Goal: Contribute content: Contribute content

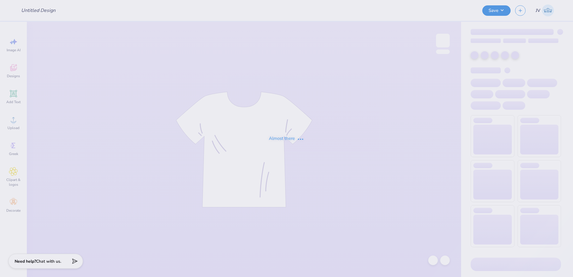
type input "San [PERSON_NAME] Design 2026"
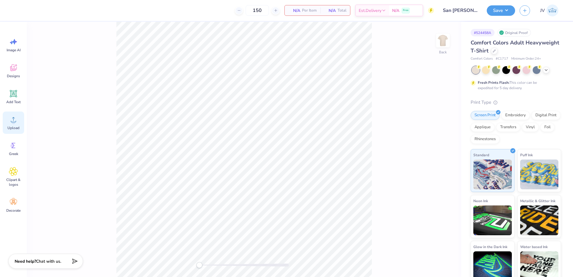
click at [14, 124] on div "Upload" at bounding box center [13, 123] width 21 height 22
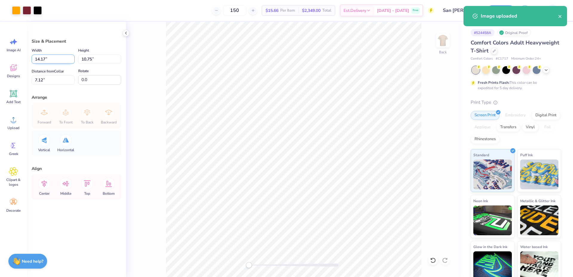
click at [51, 61] on input "14.17" at bounding box center [53, 59] width 43 height 9
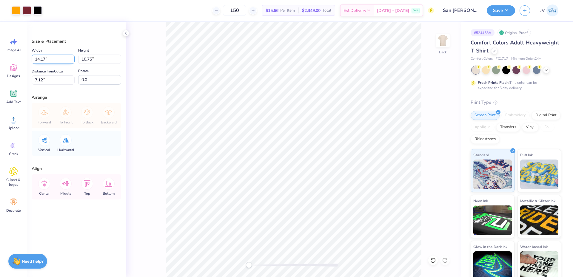
click at [51, 61] on input "14.17" at bounding box center [53, 59] width 43 height 9
type input "12.00"
type input "9.10"
click at [54, 77] on input "7.95" at bounding box center [53, 79] width 43 height 9
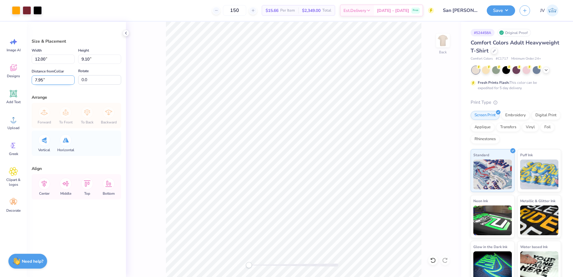
click at [54, 77] on input "7.95" at bounding box center [53, 79] width 43 height 9
type input "3"
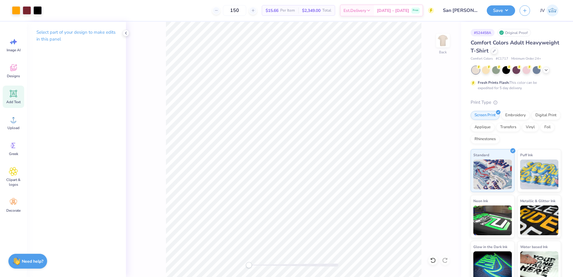
click at [16, 96] on icon at bounding box center [13, 93] width 9 height 9
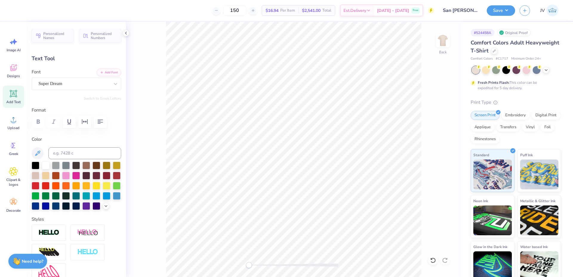
scroll to position [5, 2]
type textarea "SAN [PERSON_NAME]"
click at [106, 70] on button "Add Font" at bounding box center [109, 72] width 24 height 8
type input "7.83"
type input "1.71"
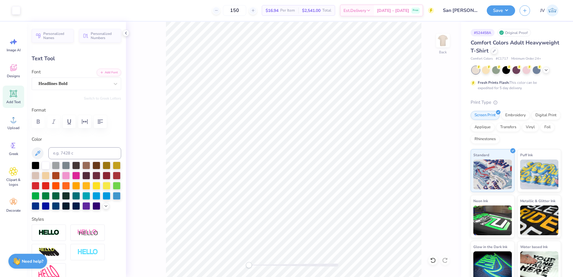
type input "12.45"
click at [68, 155] on input at bounding box center [84, 153] width 73 height 12
type input "188"
click at [87, 123] on icon "button" at bounding box center [85, 121] width 6 height 5
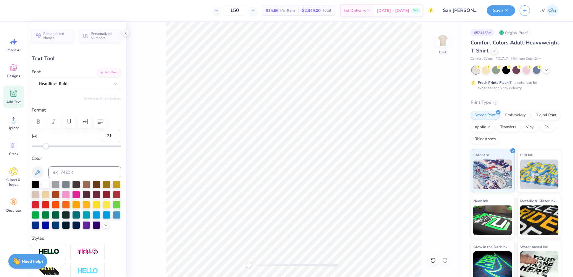
type input "22"
drag, startPoint x: 46, startPoint y: 147, endPoint x: 61, endPoint y: 146, distance: 15.3
click at [61, 146] on div "Accessibility label" at bounding box center [61, 146] width 6 height 6
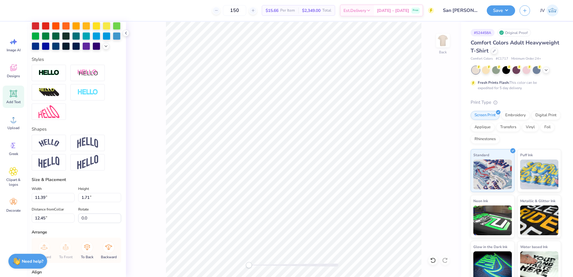
scroll to position [205, 0]
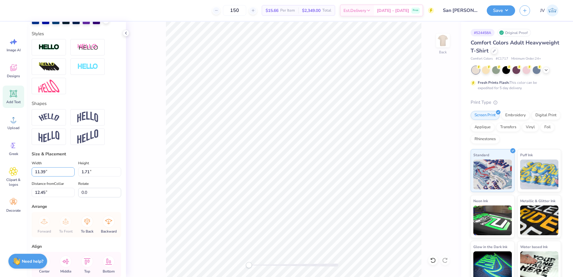
drag, startPoint x: 55, startPoint y: 180, endPoint x: 0, endPoint y: 177, distance: 55.3
click at [0, 177] on div "150 $15.66 Per Item $2,349.00 Total Est. Delivery [DATE] - [DATE] Free Design T…" at bounding box center [286, 138] width 573 height 277
type input "8.00"
type input "1.20"
type input "12.71"
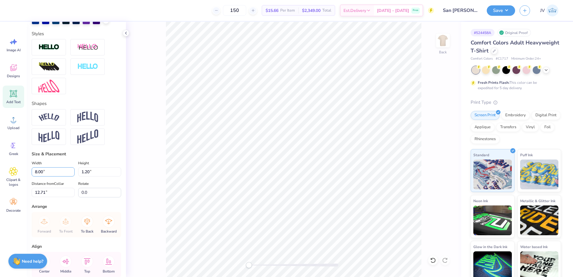
drag, startPoint x: 57, startPoint y: 180, endPoint x: 0, endPoint y: 174, distance: 57.3
click at [0, 175] on div "150 $15.66 Per Item $2,349.00 Total Est. Delivery [DATE] - [DATE] Free Design T…" at bounding box center [286, 138] width 573 height 277
type input "6.00"
type input "0.90"
type input "12.66"
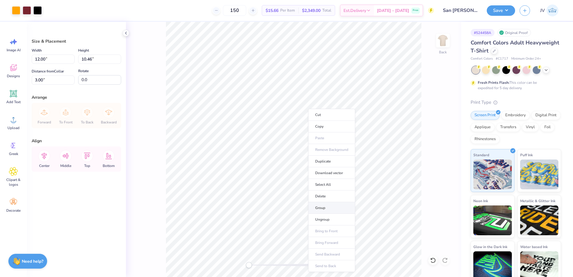
click at [322, 206] on li "Group" at bounding box center [331, 208] width 47 height 12
type input "9.10"
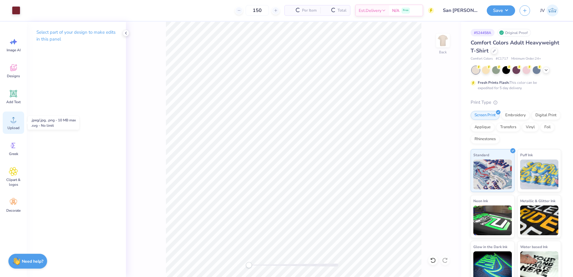
click at [13, 126] on span "Upload" at bounding box center [13, 128] width 12 height 5
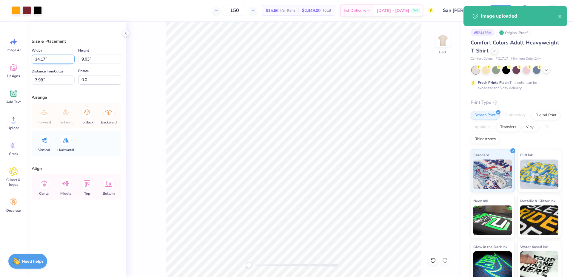
click at [56, 63] on input "14.17" at bounding box center [53, 59] width 43 height 9
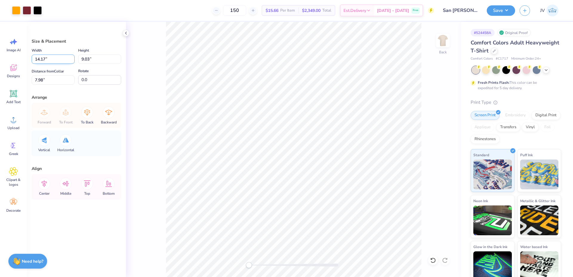
click at [56, 63] on input "14.17" at bounding box center [53, 59] width 43 height 9
type input "12.00"
type input "7.64"
click at [43, 76] on input "8.68" at bounding box center [53, 79] width 43 height 9
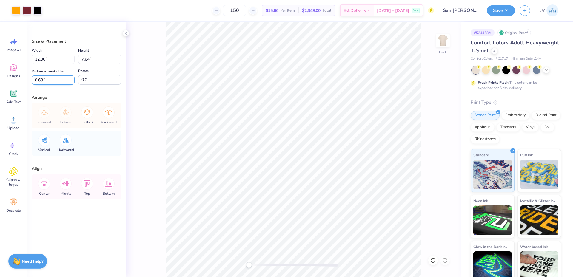
click at [43, 76] on input "8.68" at bounding box center [53, 79] width 43 height 9
type input "3"
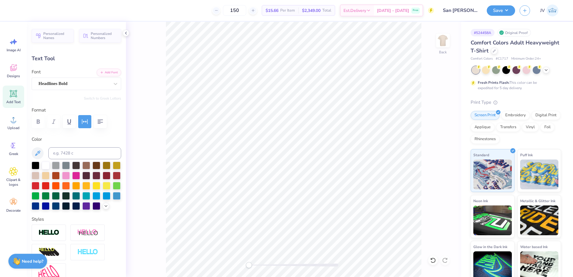
type input "5.13"
type input "0.77"
type input "11.09"
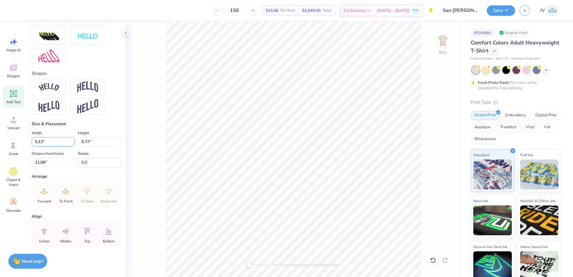
scroll to position [226, 0]
click at [42, 231] on icon at bounding box center [44, 232] width 12 height 12
click at [43, 231] on icon at bounding box center [43, 231] width 5 height 7
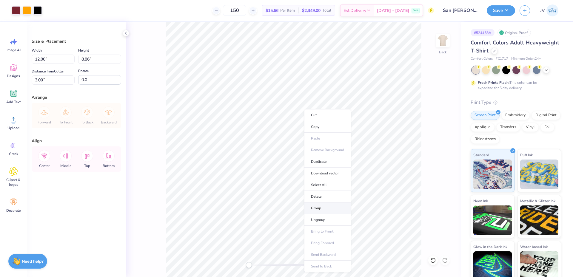
click at [327, 205] on li "Group" at bounding box center [327, 209] width 47 height 12
click at [45, 61] on input "12.00" at bounding box center [53, 59] width 43 height 9
type input "10.00"
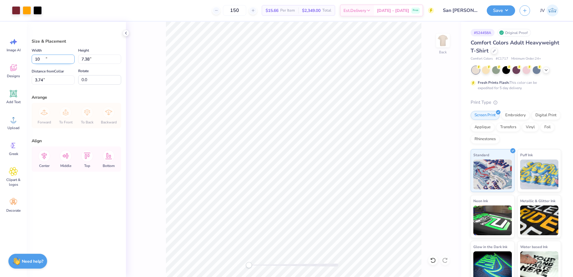
type input "7.38"
click at [53, 78] on input "3.74" at bounding box center [53, 79] width 43 height 9
type input "3"
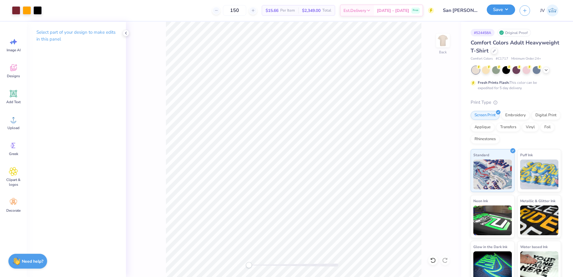
click at [499, 11] on button "Save" at bounding box center [501, 9] width 28 height 10
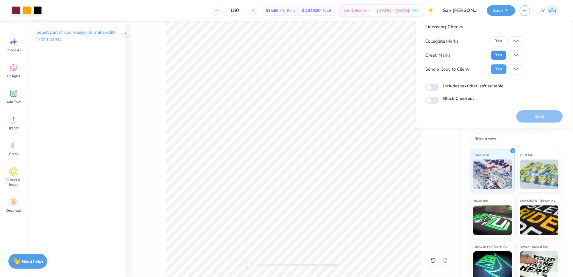
click at [502, 54] on button "Yes" at bounding box center [499, 55] width 16 height 10
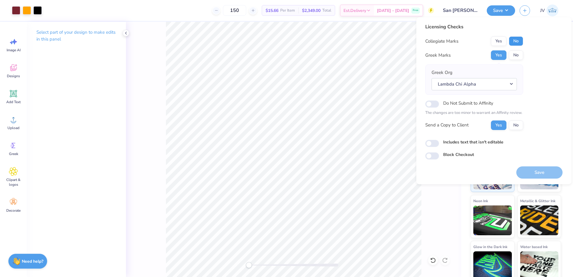
click at [519, 41] on button "No" at bounding box center [516, 41] width 14 height 10
click at [529, 173] on button "Save" at bounding box center [539, 172] width 46 height 12
